Goal: Task Accomplishment & Management: Complete application form

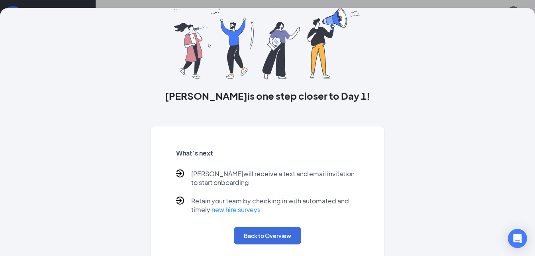
scroll to position [61, 0]
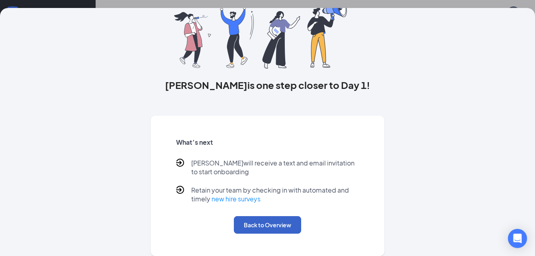
click at [257, 222] on button "Back to Overview" at bounding box center [267, 225] width 67 height 18
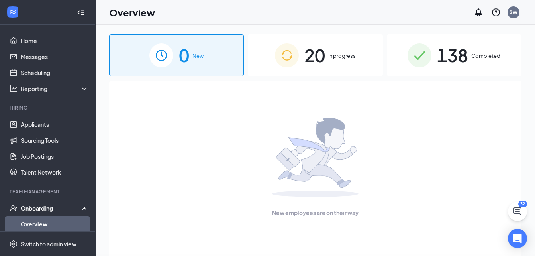
scroll to position [0, 0]
click at [317, 58] on span "20" at bounding box center [314, 54] width 21 height 27
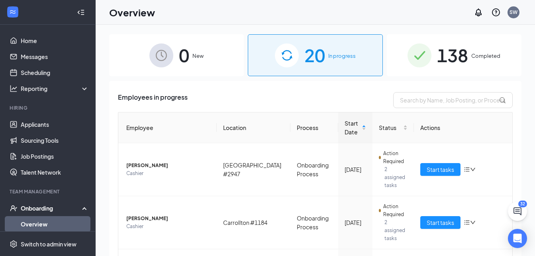
drag, startPoint x: 535, startPoint y: 175, endPoint x: 542, endPoint y: 258, distance: 83.2
click at [535, 255] on html "Home Messages Scheduling Reporting Hiring Applicants Sourcing Tools Job Posting…" at bounding box center [267, 128] width 535 height 256
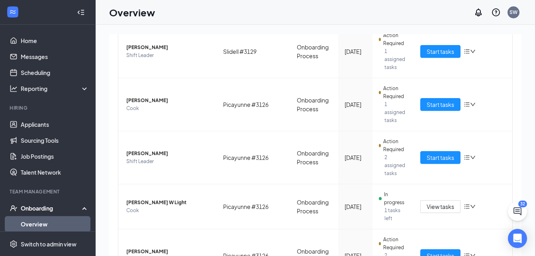
scroll to position [336, 0]
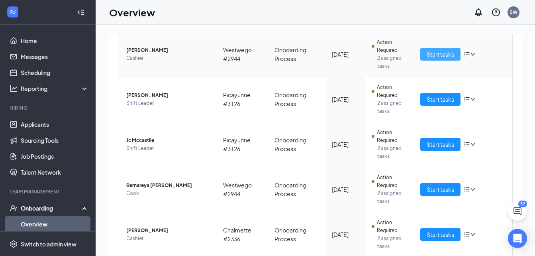
click at [430, 55] on span "Start tasks" at bounding box center [440, 54] width 27 height 9
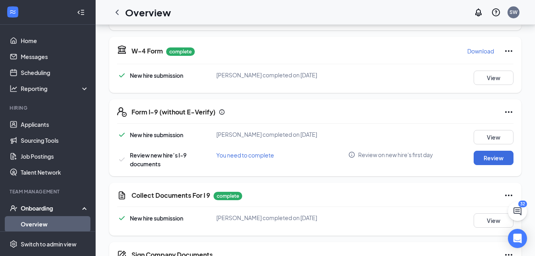
scroll to position [240, 0]
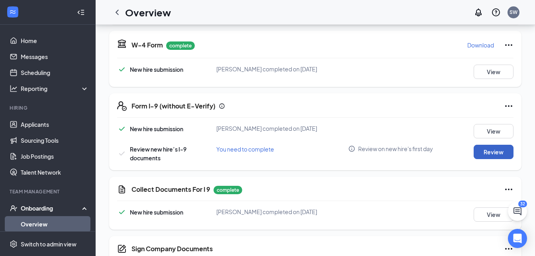
click at [496, 154] on button "Review" at bounding box center [494, 152] width 40 height 14
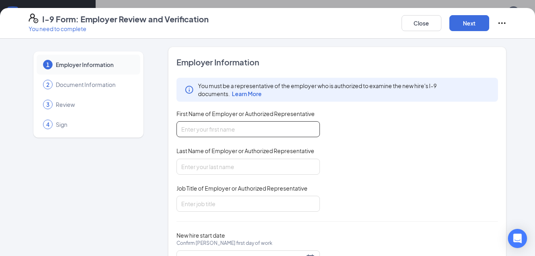
click at [241, 135] on input "First Name of Employer or Authorized Representative" at bounding box center [248, 129] width 143 height 16
type input "shawnaisha"
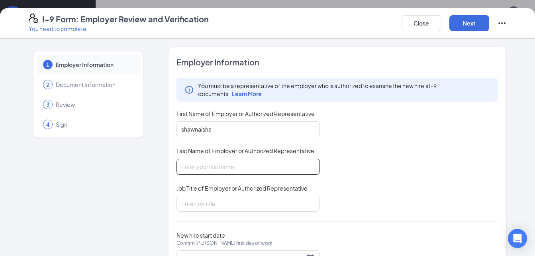
click at [185, 169] on input "Last Name of Employer or Authorized Representative" at bounding box center [248, 167] width 143 height 16
type input "[PERSON_NAME]"
drag, startPoint x: 211, startPoint y: 198, endPoint x: 190, endPoint y: 207, distance: 22.0
click at [190, 207] on input "Job Title of Employer or Authorized Representative" at bounding box center [248, 204] width 143 height 16
type input "DM"
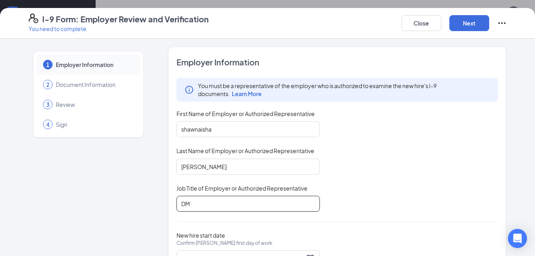
scroll to position [38, 0]
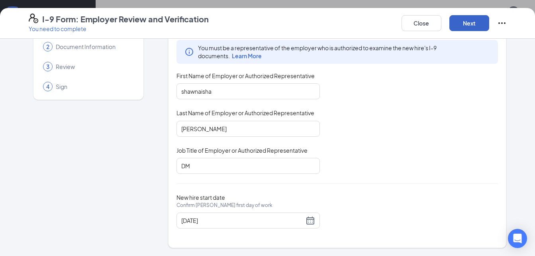
click at [467, 24] on button "Next" at bounding box center [469, 23] width 40 height 16
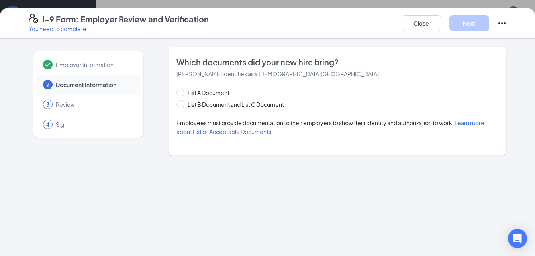
scroll to position [0, 0]
click at [182, 106] on span at bounding box center [181, 104] width 8 height 8
click at [182, 106] on input "List B Document and List C Document" at bounding box center [180, 103] width 6 height 6
radio input "true"
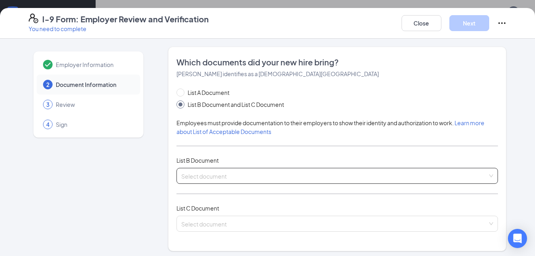
click at [195, 174] on input "search" at bounding box center [334, 174] width 307 height 12
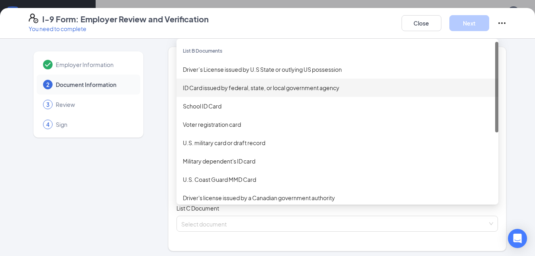
click at [222, 84] on div "ID Card issued by federal, state, or local government agency" at bounding box center [337, 87] width 309 height 9
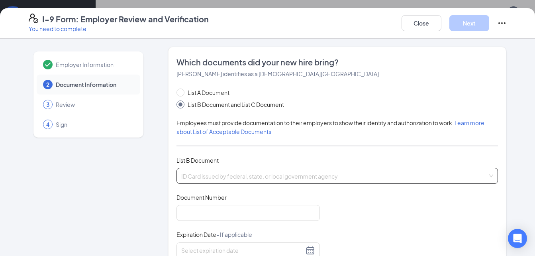
click at [190, 174] on span "ID Card issued by federal, state, or local government agency" at bounding box center [337, 175] width 312 height 15
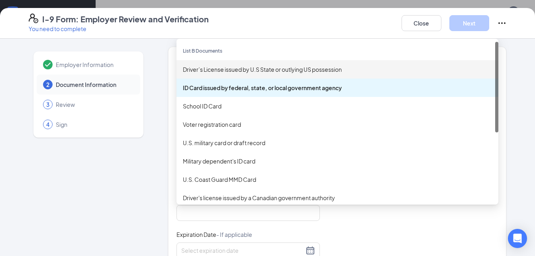
click at [200, 72] on div "Driver’s License issued by U.S State or outlying US possession" at bounding box center [337, 69] width 309 height 9
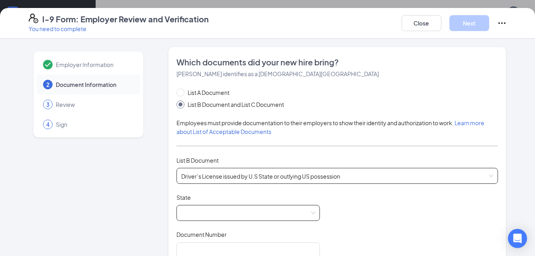
click at [181, 219] on span at bounding box center [248, 212] width 134 height 15
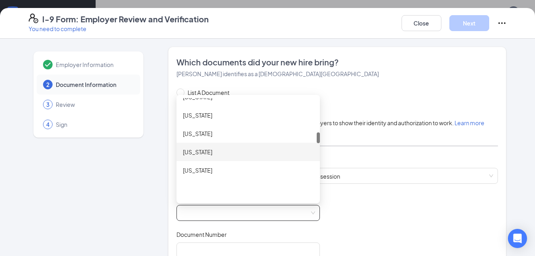
scroll to position [319, 0]
click at [201, 156] on div "[US_STATE]" at bounding box center [248, 155] width 131 height 9
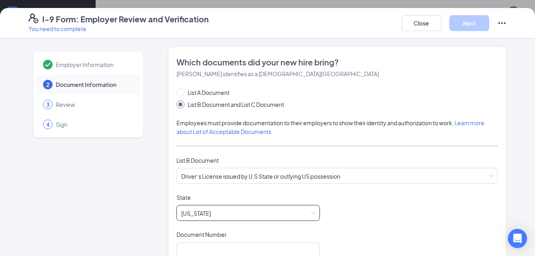
scroll to position [159, 0]
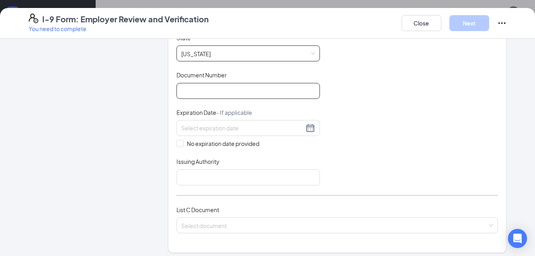
click at [187, 88] on input "Document Number" at bounding box center [248, 91] width 143 height 16
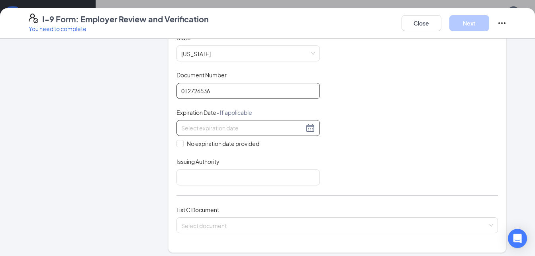
type input "012726536"
click at [206, 131] on input at bounding box center [242, 128] width 123 height 9
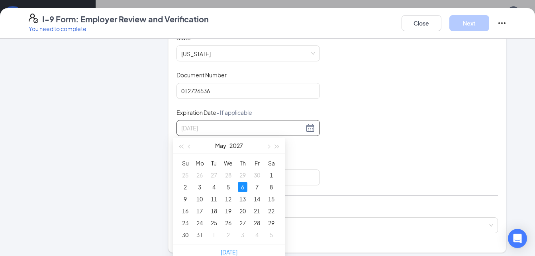
click at [244, 188] on div "6" at bounding box center [243, 187] width 10 height 10
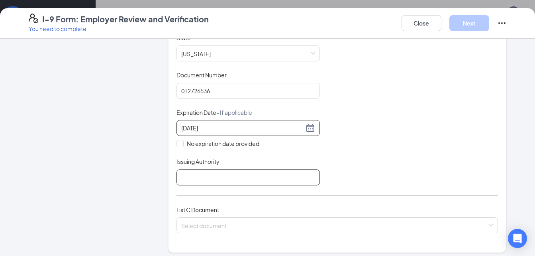
type input "[DATE]"
click at [197, 181] on input "Issuing Authority" at bounding box center [248, 177] width 143 height 16
type input "[US_STATE]"
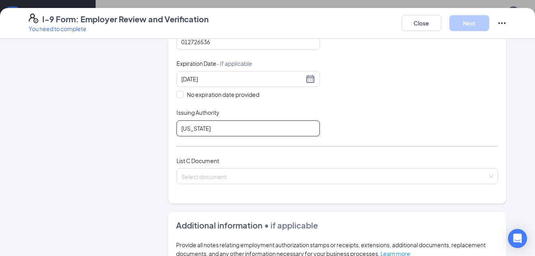
scroll to position [319, 0]
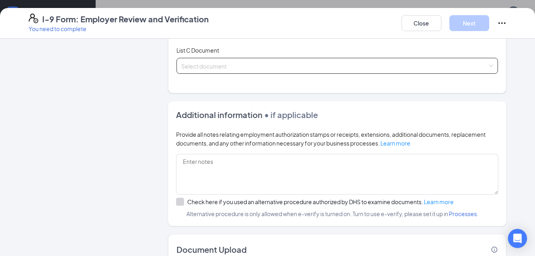
click at [192, 63] on input "search" at bounding box center [334, 64] width 307 height 12
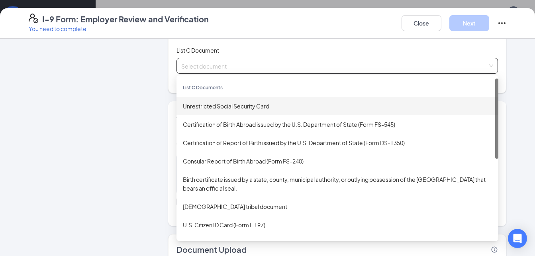
click at [192, 109] on div "Unrestricted Social Security Card" at bounding box center [337, 106] width 309 height 9
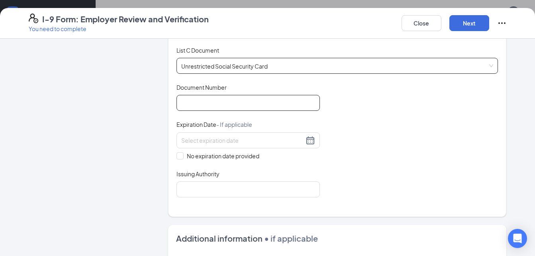
drag, startPoint x: 176, startPoint y: 107, endPoint x: 175, endPoint y: 114, distance: 7.2
click at [177, 112] on div "Document Title Unrestricted Social Security Card Document Number Expiration Dat…" at bounding box center [338, 140] width 322 height 114
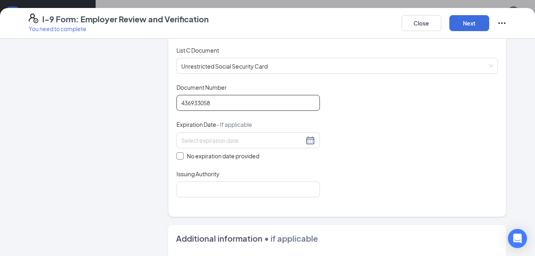
type input "436933058"
click at [178, 159] on span at bounding box center [180, 155] width 7 height 7
click at [178, 158] on input "No expiration date provided" at bounding box center [180, 155] width 6 height 6
checkbox input "true"
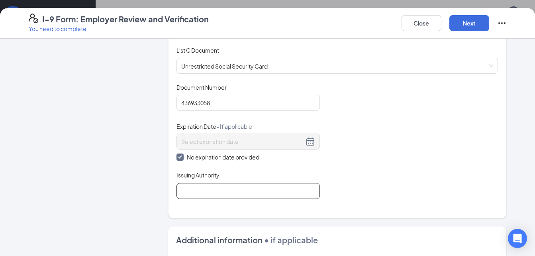
click at [187, 196] on input "Issuing Authority" at bounding box center [248, 191] width 143 height 16
type input "[US_STATE]"
drag, startPoint x: 415, startPoint y: 23, endPoint x: 490, endPoint y: 7, distance: 76.2
click at [468, 25] on button "Next" at bounding box center [469, 23] width 40 height 16
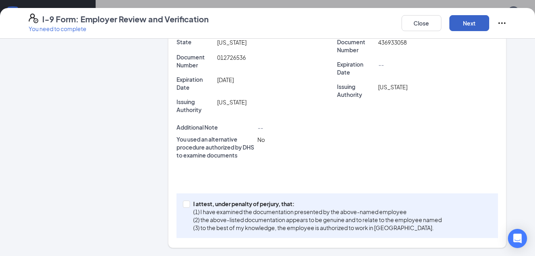
scroll to position [210, 0]
click at [183, 204] on input "I attest, under penalty of [PERSON_NAME], that: (1) I have examined the documen…" at bounding box center [186, 203] width 6 height 6
checkbox input "true"
click at [477, 24] on button "Next" at bounding box center [469, 23] width 40 height 16
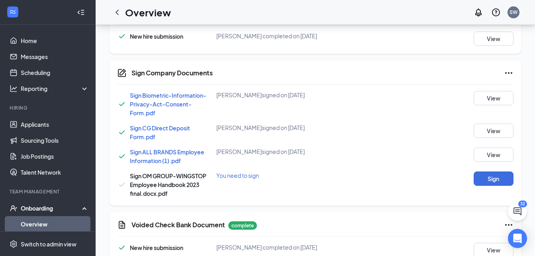
scroll to position [434, 0]
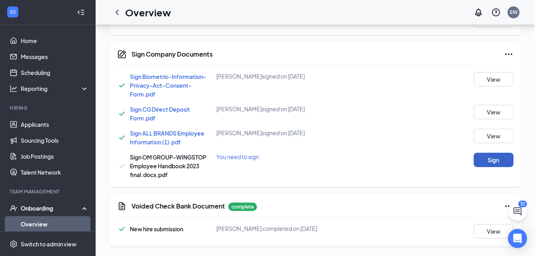
click at [494, 158] on button "Sign" at bounding box center [494, 160] width 40 height 14
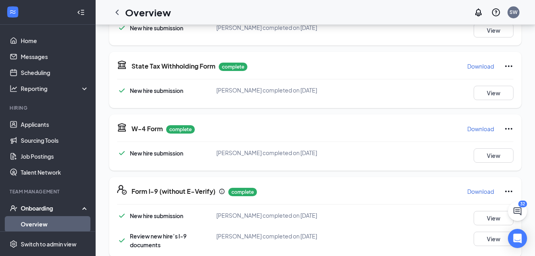
scroll to position [120, 0]
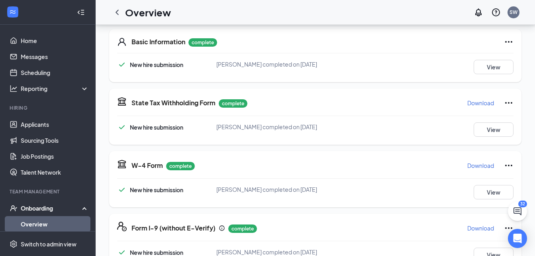
click at [473, 106] on p "Download" at bounding box center [480, 103] width 27 height 8
click at [482, 166] on p "Download" at bounding box center [480, 165] width 27 height 8
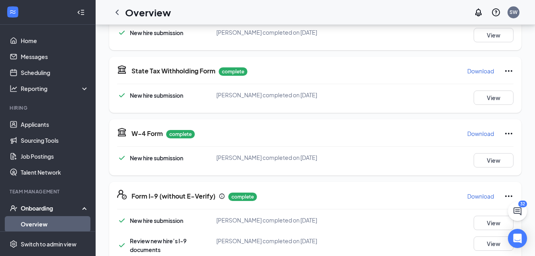
scroll to position [199, 0]
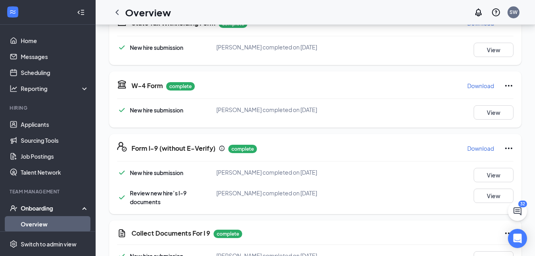
click at [477, 148] on p "Download" at bounding box center [480, 148] width 27 height 8
click at [120, 12] on icon "ChevronLeft" at bounding box center [117, 13] width 10 height 10
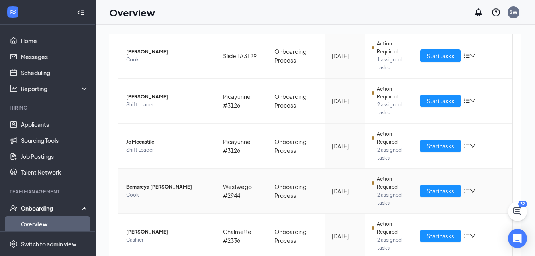
scroll to position [320, 0]
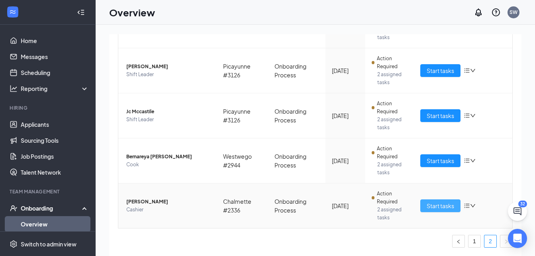
click at [427, 207] on span "Start tasks" at bounding box center [440, 205] width 27 height 9
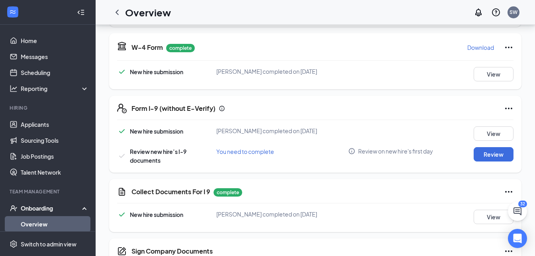
scroll to position [239, 0]
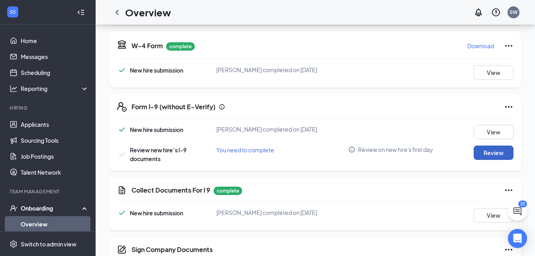
click at [489, 155] on button "Review" at bounding box center [494, 152] width 40 height 14
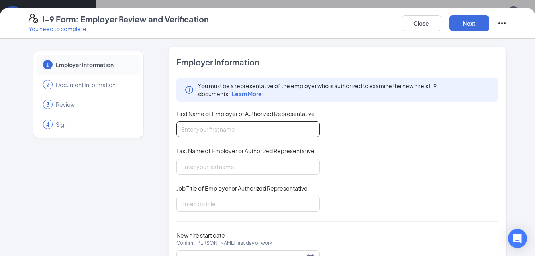
click at [203, 131] on input "First Name of Employer or Authorized Representative" at bounding box center [248, 129] width 143 height 16
type input "shawnaisha"
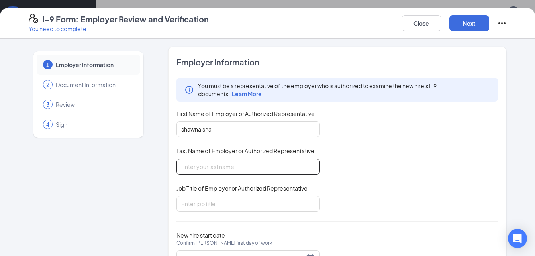
click at [204, 165] on input "Last Name of Employer or Authorized Representative" at bounding box center [248, 167] width 143 height 16
type input "[PERSON_NAME]"
click at [197, 202] on input "Job Title of Employer or Authorized Representative" at bounding box center [248, 204] width 143 height 16
type input "DM"
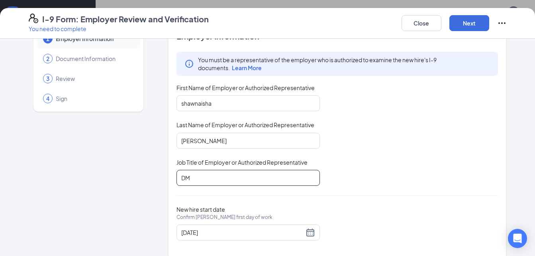
scroll to position [38, 0]
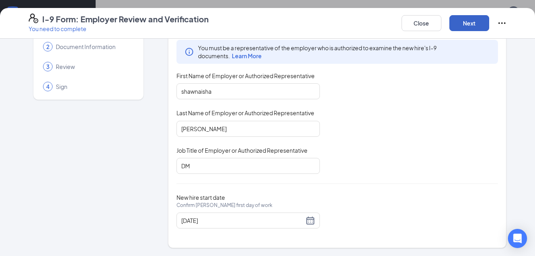
click at [461, 24] on button "Next" at bounding box center [469, 23] width 40 height 16
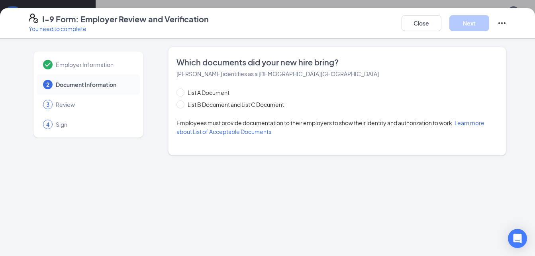
scroll to position [0, 0]
click at [183, 105] on span at bounding box center [181, 104] width 8 height 8
click at [182, 105] on input "List B Document and List C Document" at bounding box center [180, 103] width 6 height 6
radio input "true"
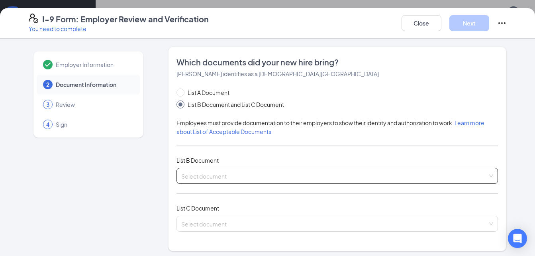
click at [206, 176] on input "search" at bounding box center [334, 174] width 307 height 12
